Goal: Task Accomplishment & Management: Use online tool/utility

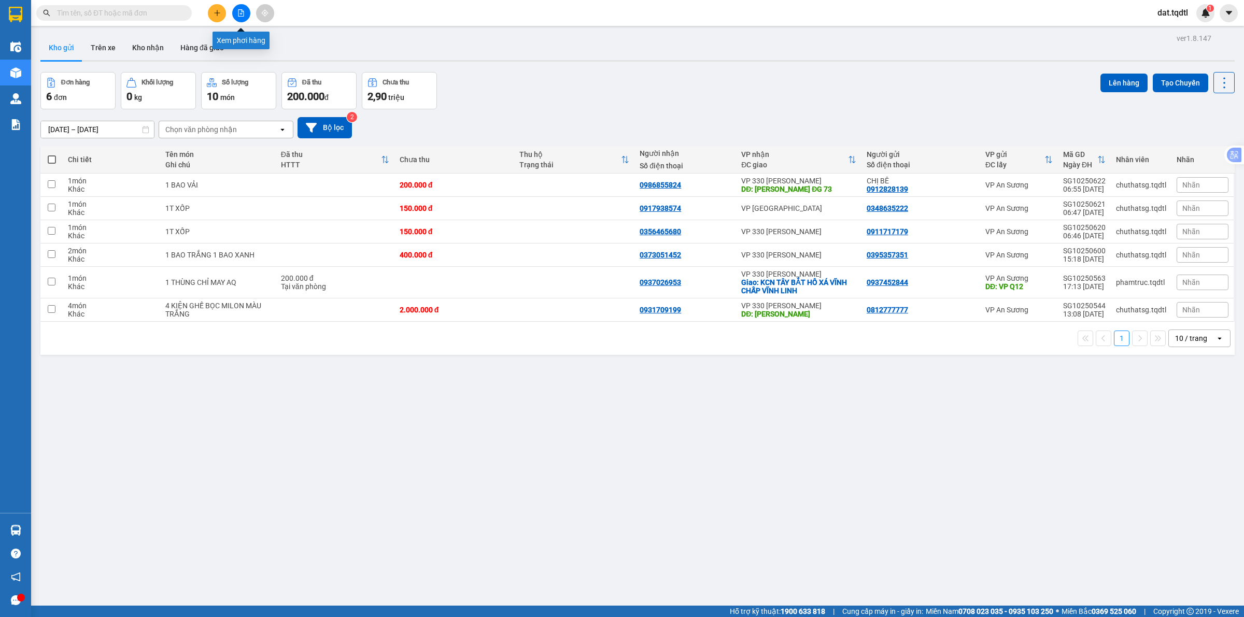
click at [243, 13] on icon "file-add" at bounding box center [240, 12] width 7 height 7
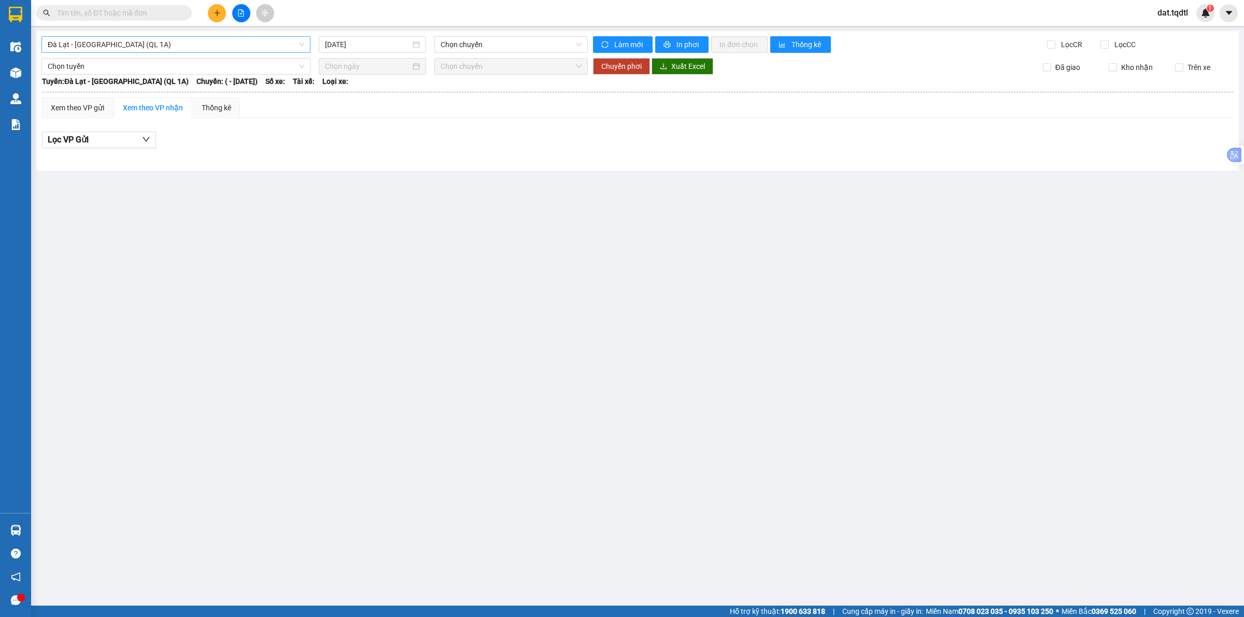
click at [192, 48] on span "Đà Lạt - Sài Gòn (QL 1A)" at bounding box center [176, 45] width 257 height 16
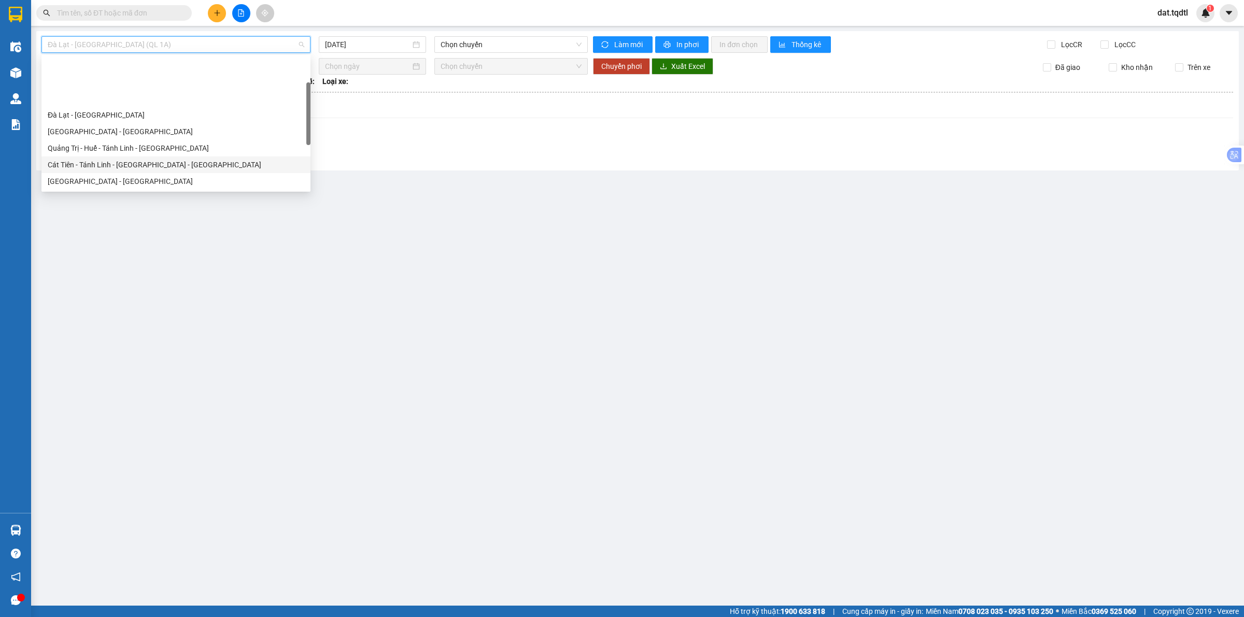
scroll to position [65, 0]
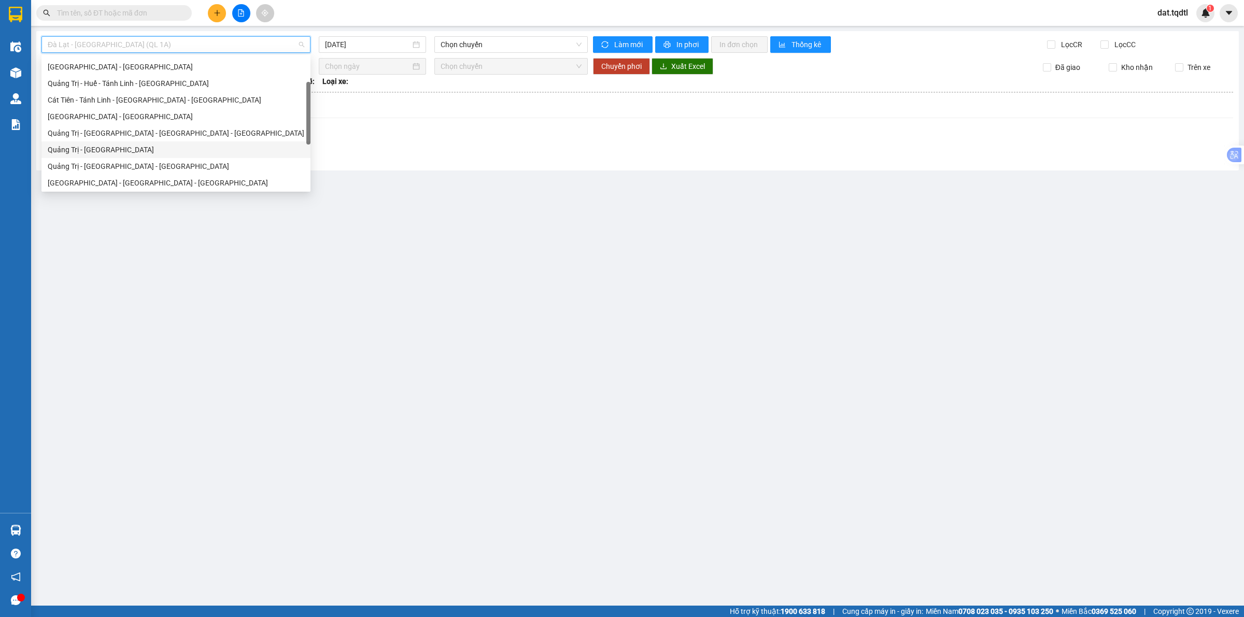
click at [154, 153] on div "Quảng Trị - Sài Gòn" at bounding box center [176, 149] width 257 height 11
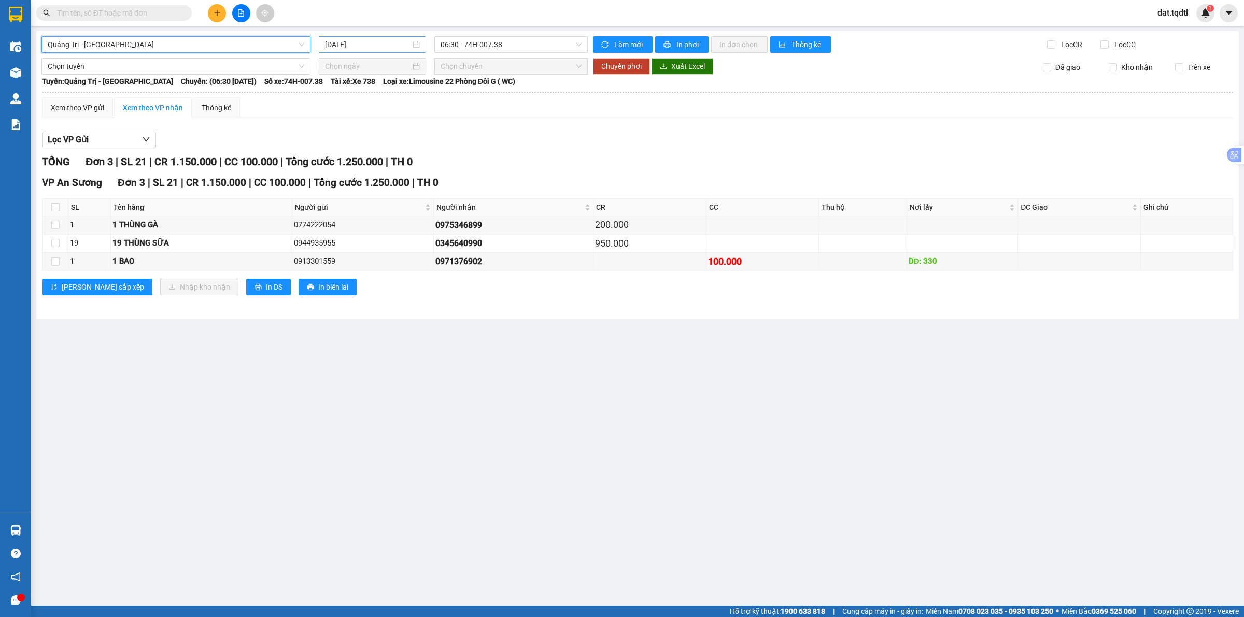
click at [347, 47] on input "15/10/2025" at bounding box center [368, 44] width 86 height 11
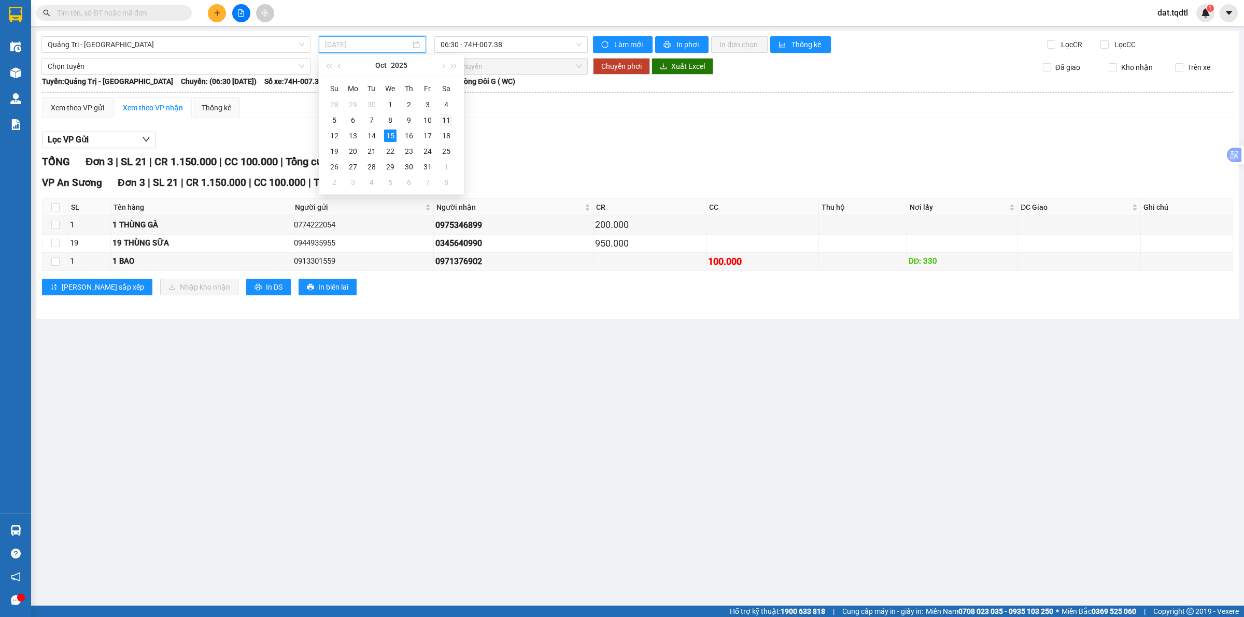
click at [446, 117] on div "11" at bounding box center [446, 120] width 12 height 12
type input "11/10/2025"
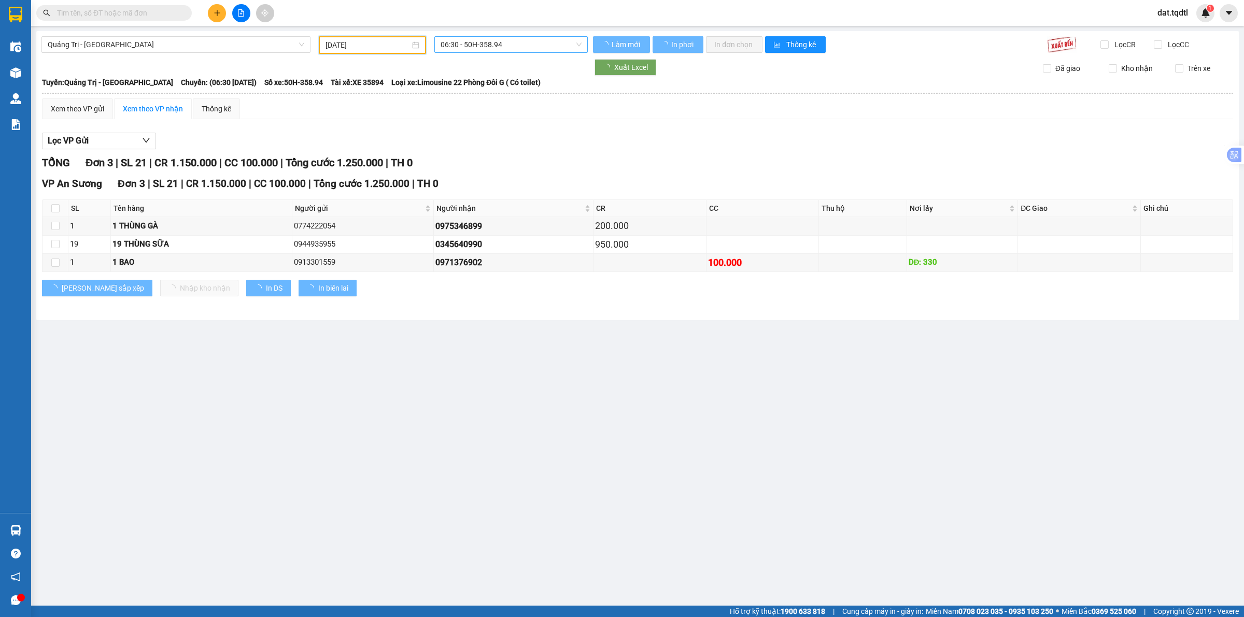
click at [496, 41] on span "06:30 - 50H-358.94" at bounding box center [511, 45] width 141 height 16
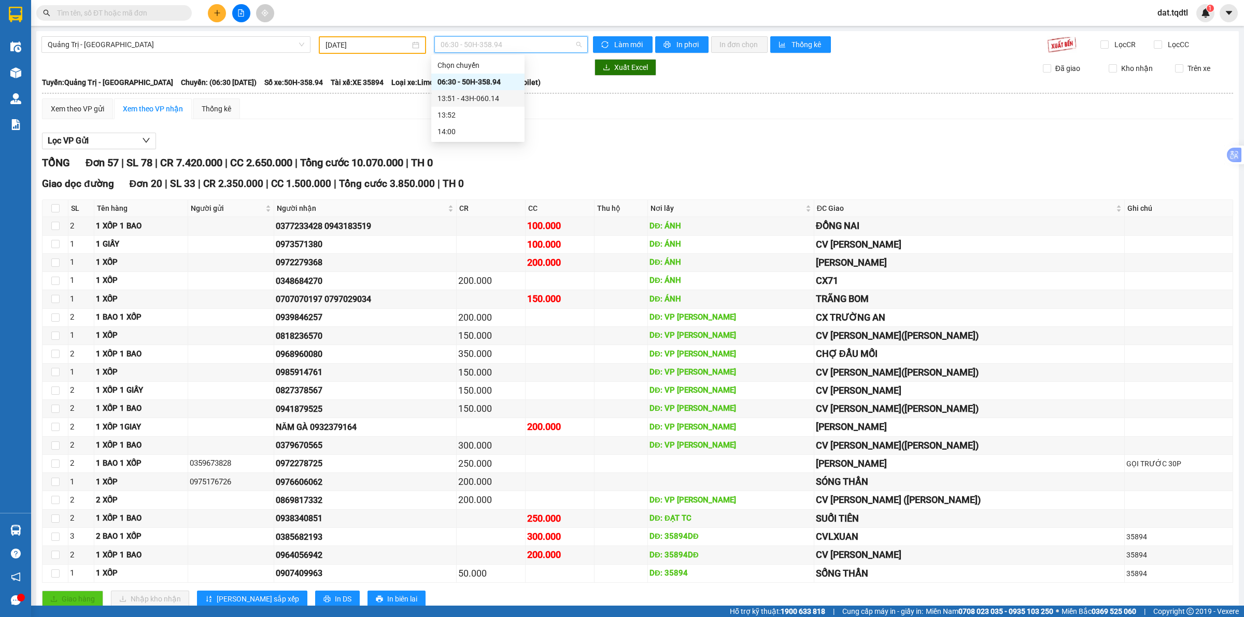
click at [499, 93] on div "13:51 - 43H-060.14" at bounding box center [477, 98] width 81 height 11
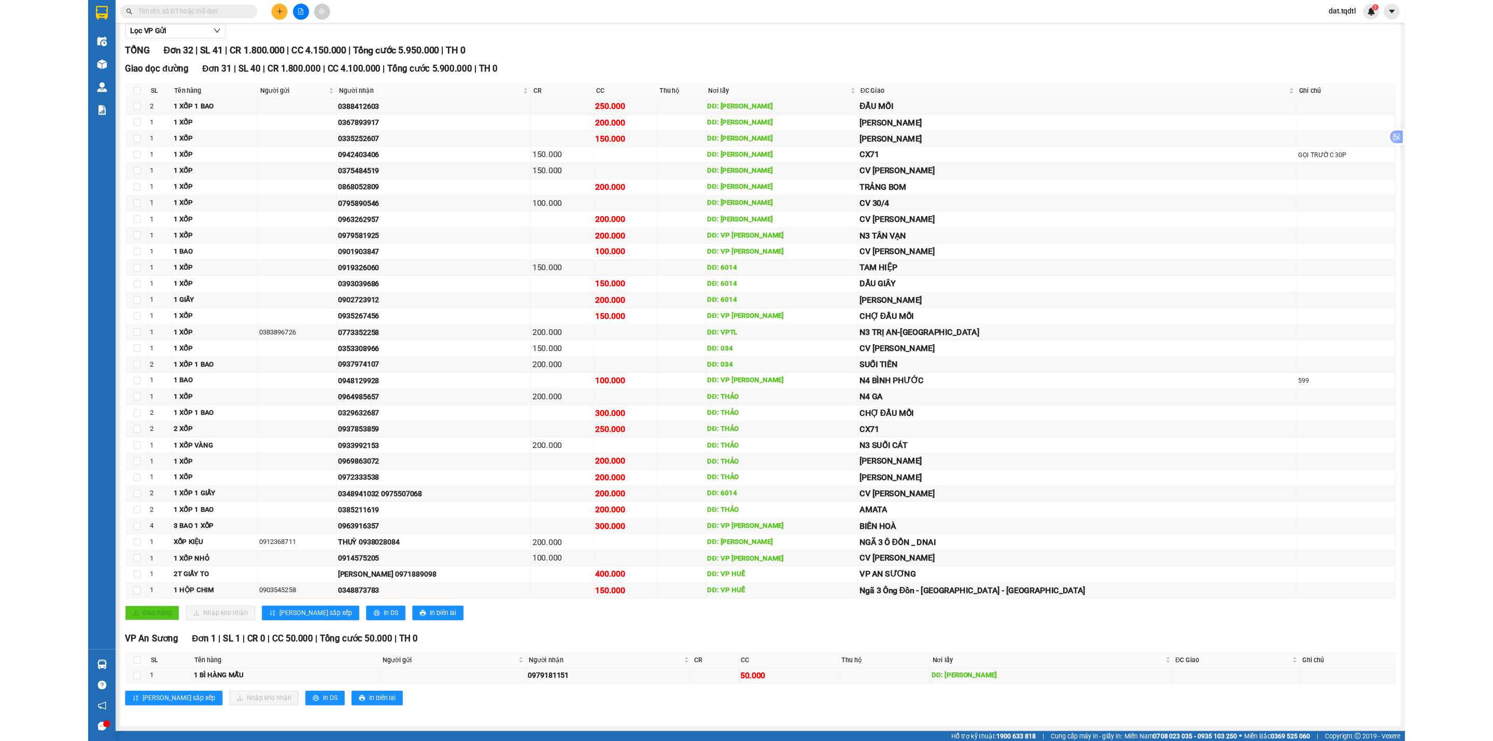
scroll to position [109, 0]
